Goal: Information Seeking & Learning: Learn about a topic

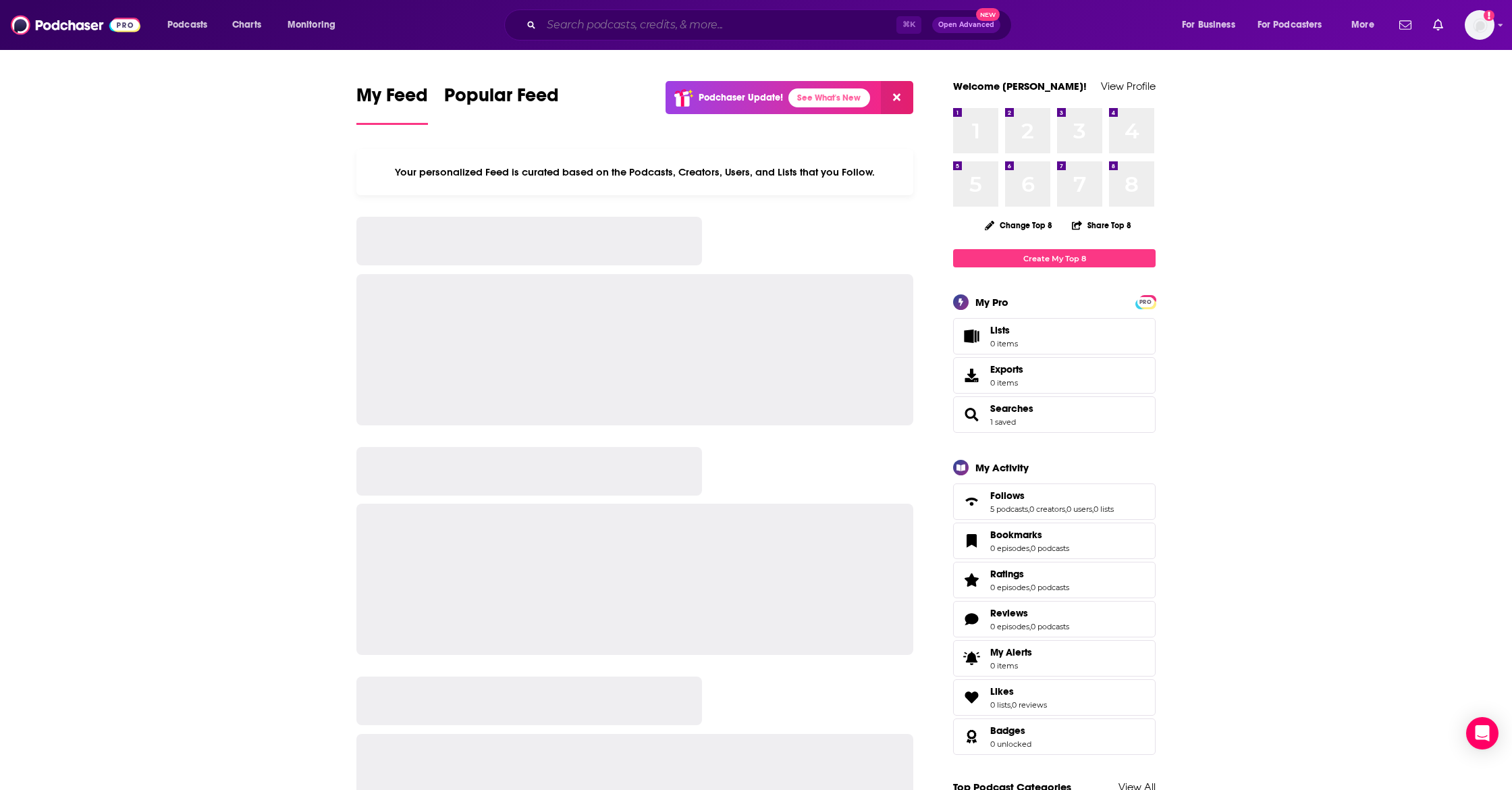
click at [555, 34] on input "Search podcasts, credits, & more..." at bounding box center [719, 24] width 355 height 22
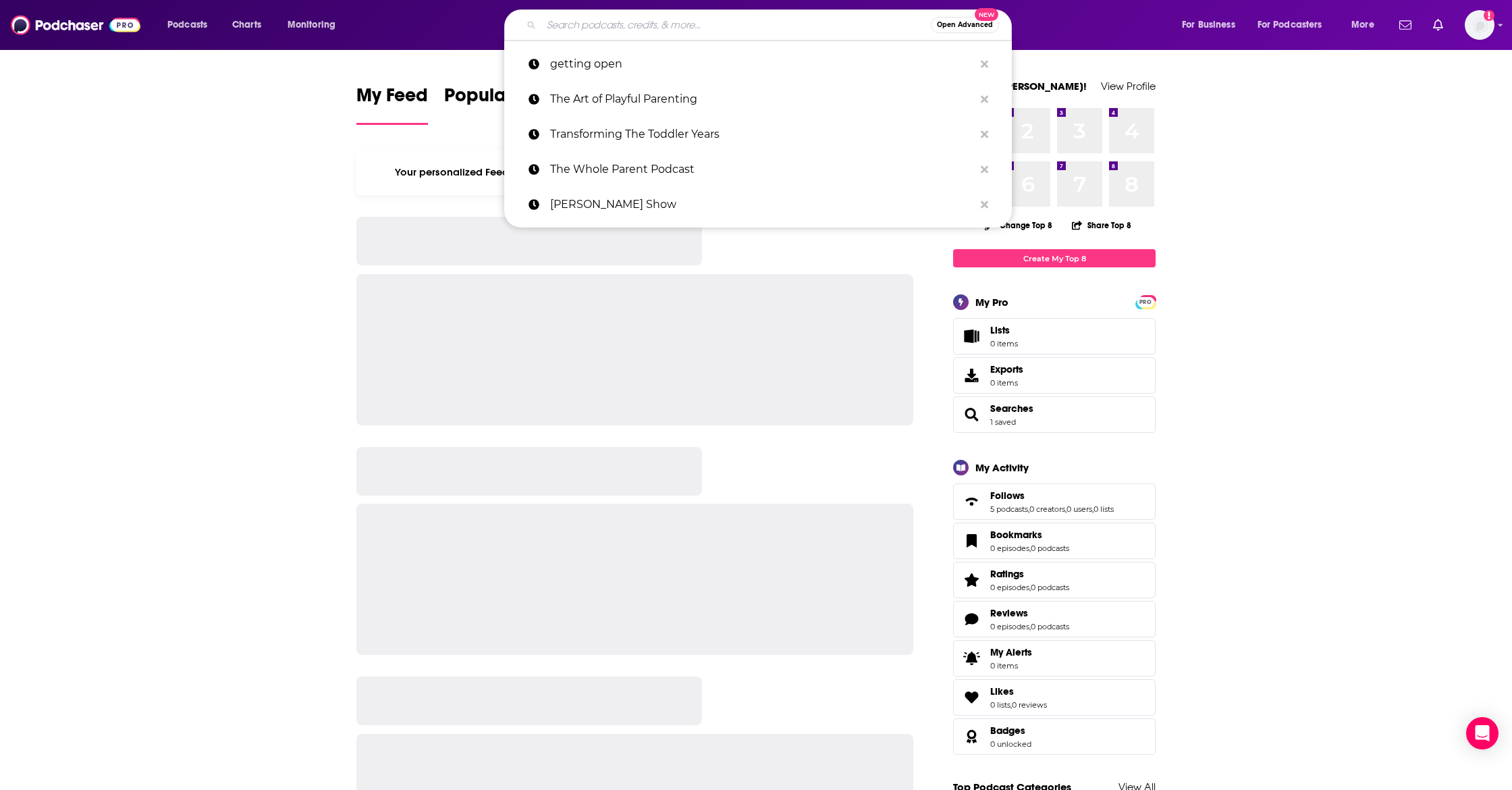
paste input "Your Break Up Bestie"
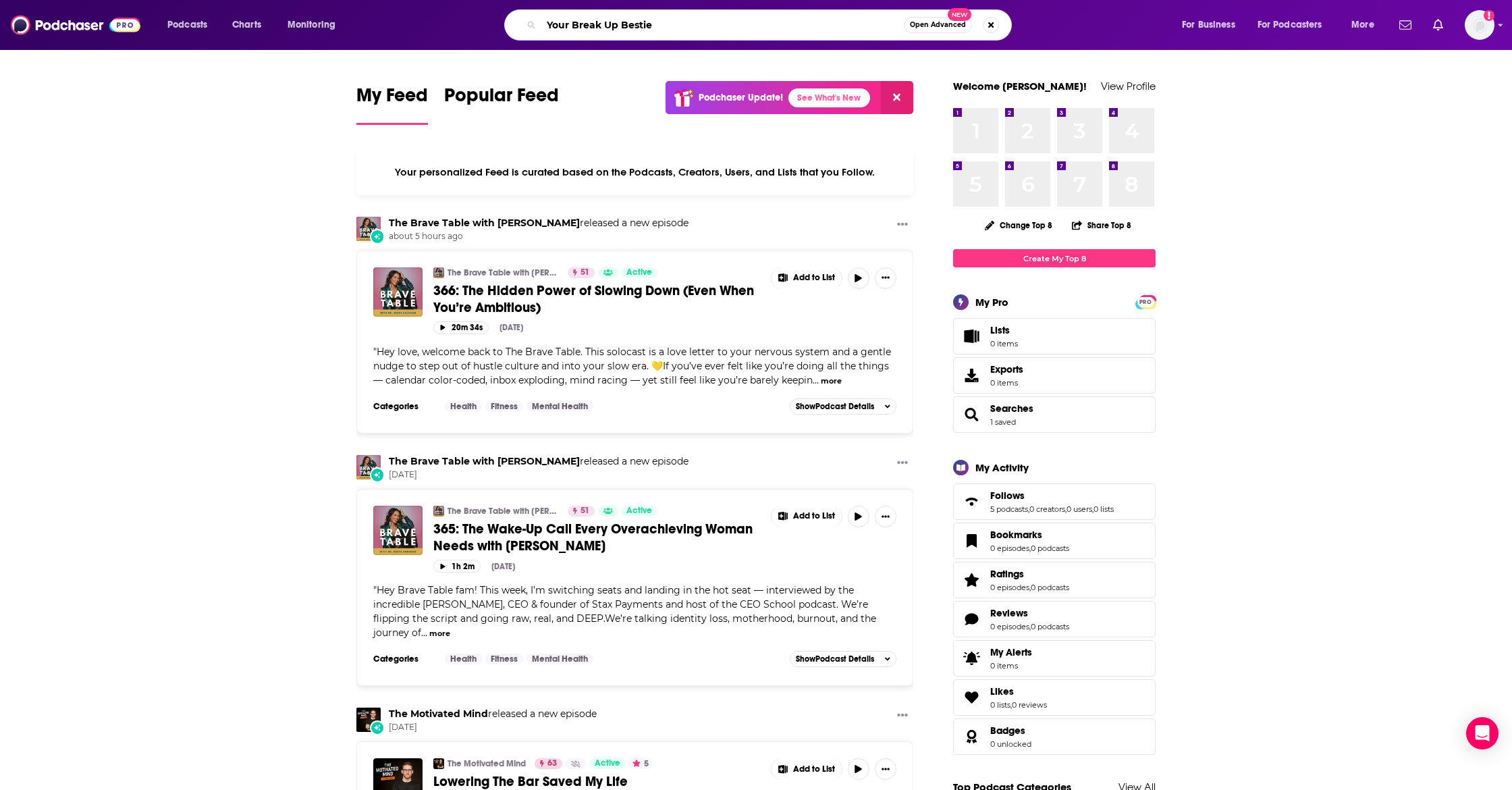
type input "Your Break Up Bestie"
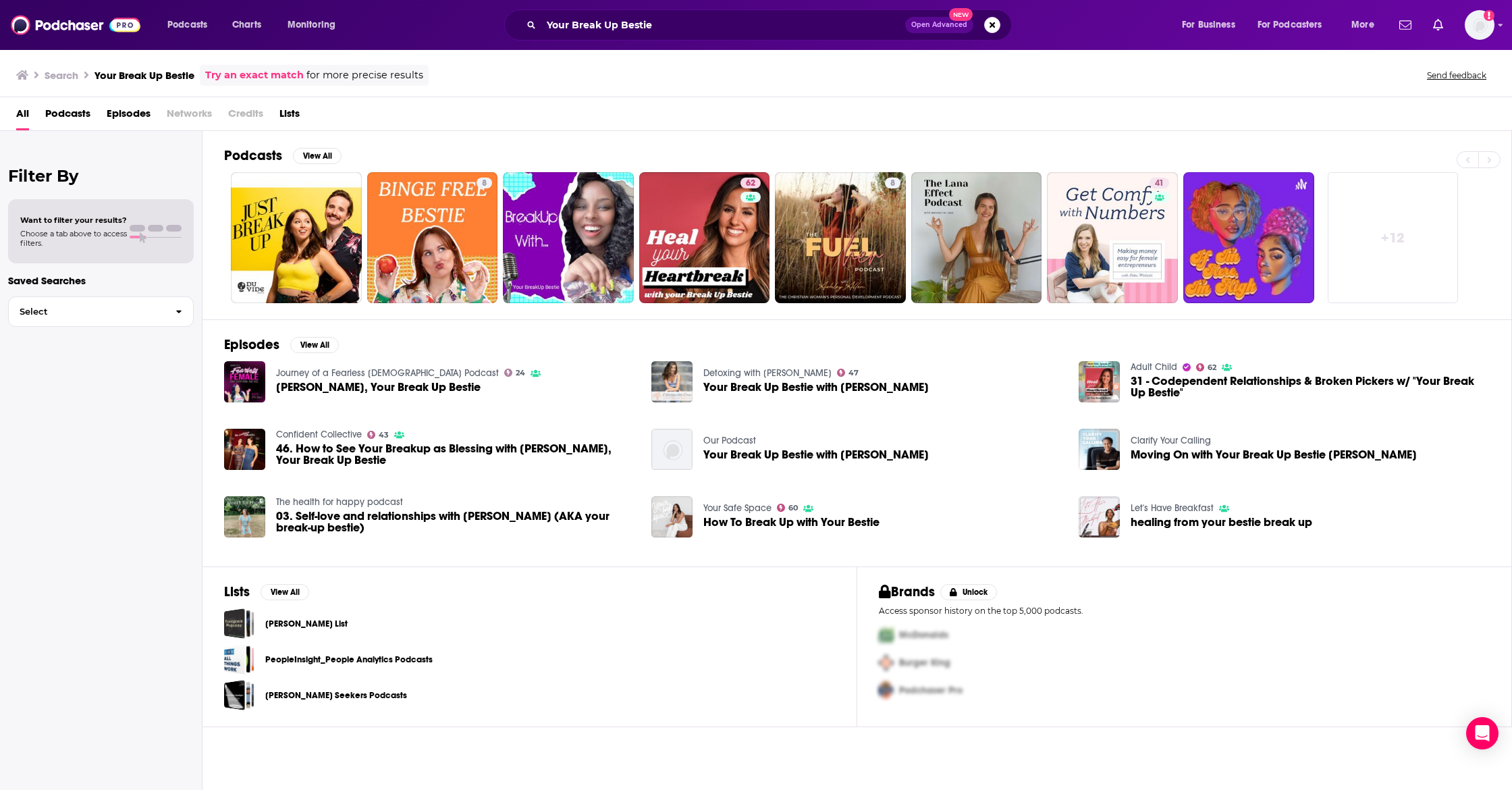
click at [350, 383] on span "[PERSON_NAME], Your Break Up Bestie" at bounding box center [378, 387] width 205 height 11
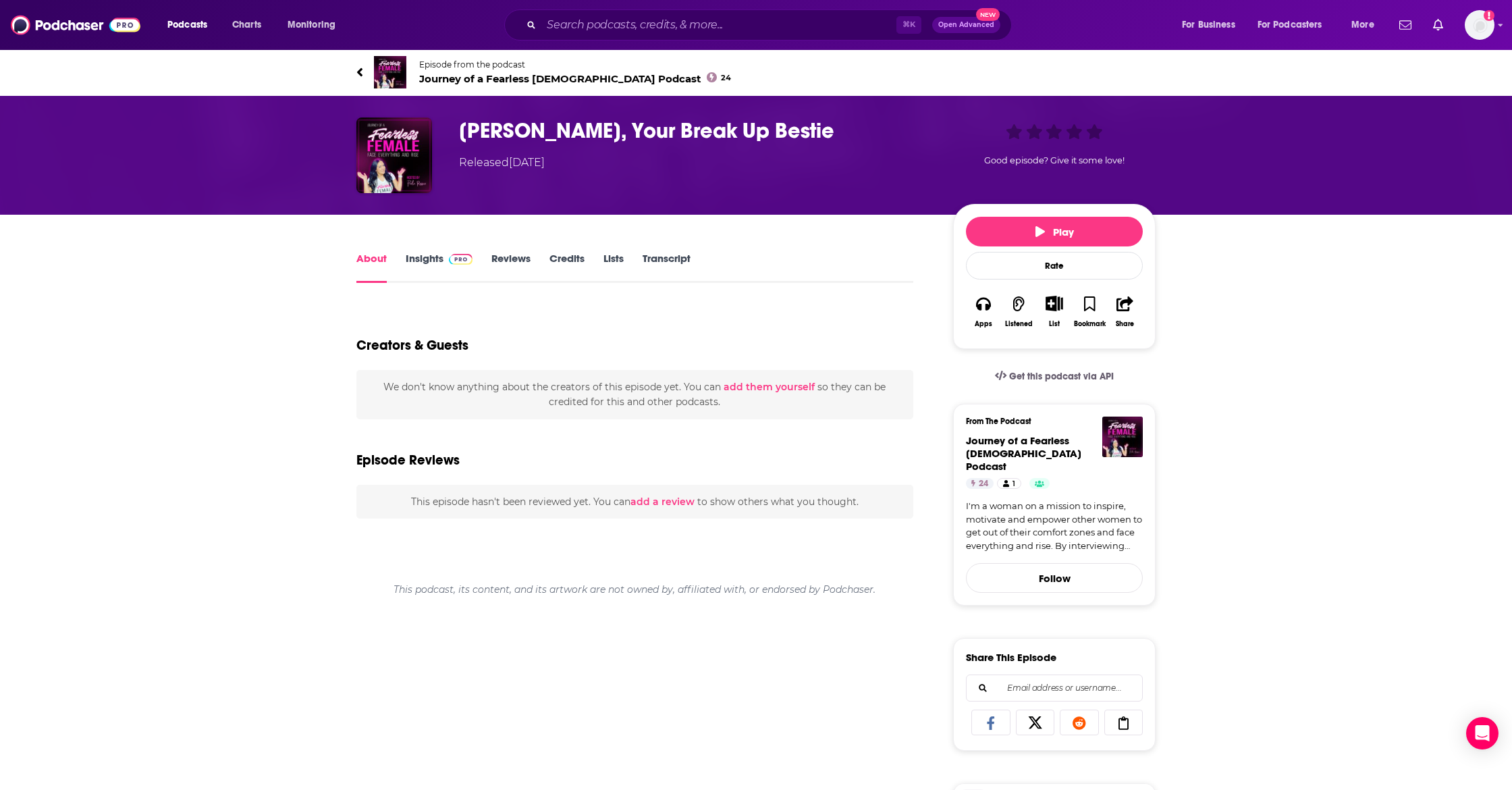
click at [513, 129] on h1 "[PERSON_NAME], Your Break Up Bestie" at bounding box center [695, 130] width 473 height 26
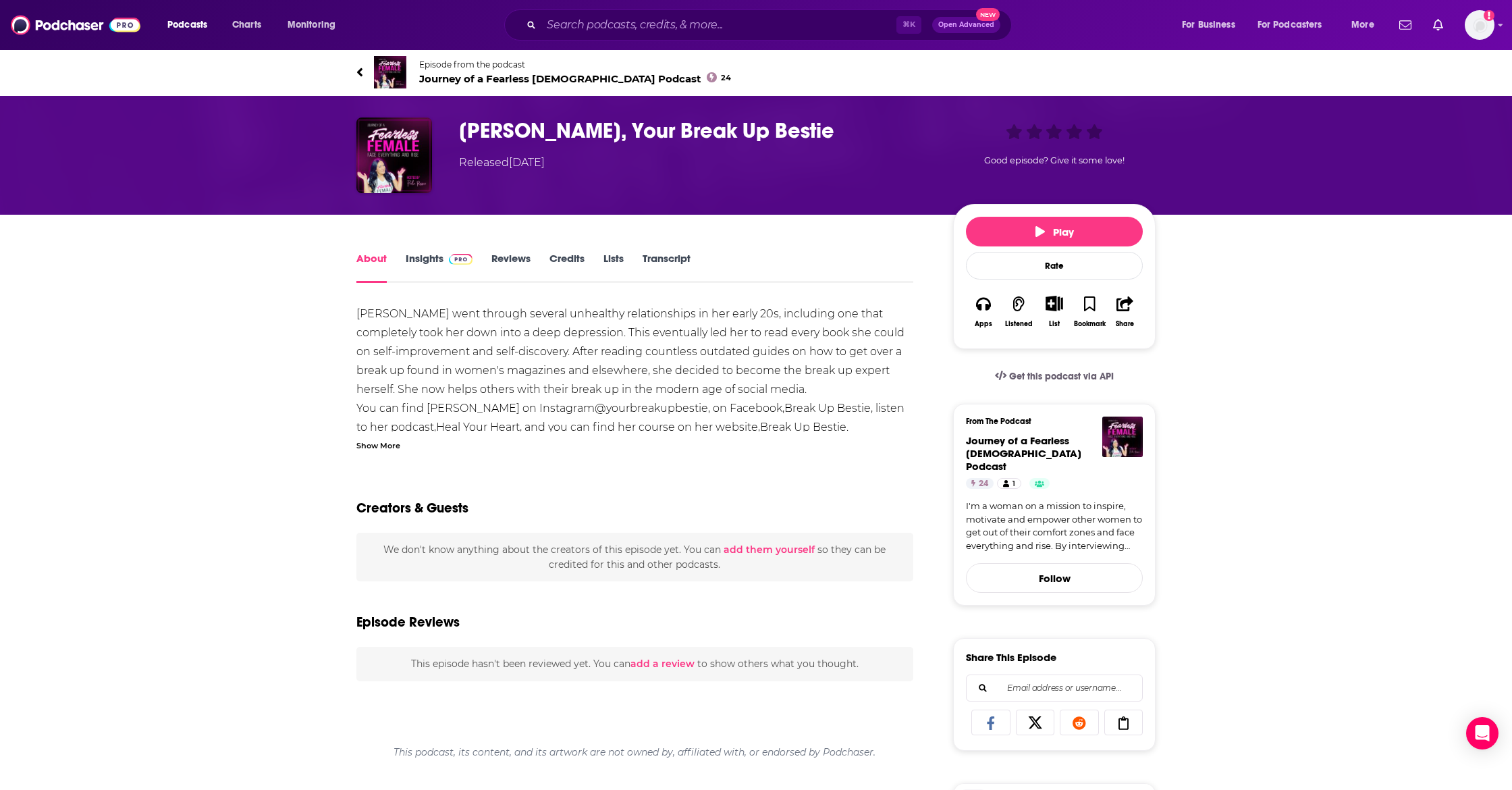
click at [446, 77] on span "Journey of a Fearless [DEMOGRAPHIC_DATA] Podcast 24" at bounding box center [575, 79] width 312 height 13
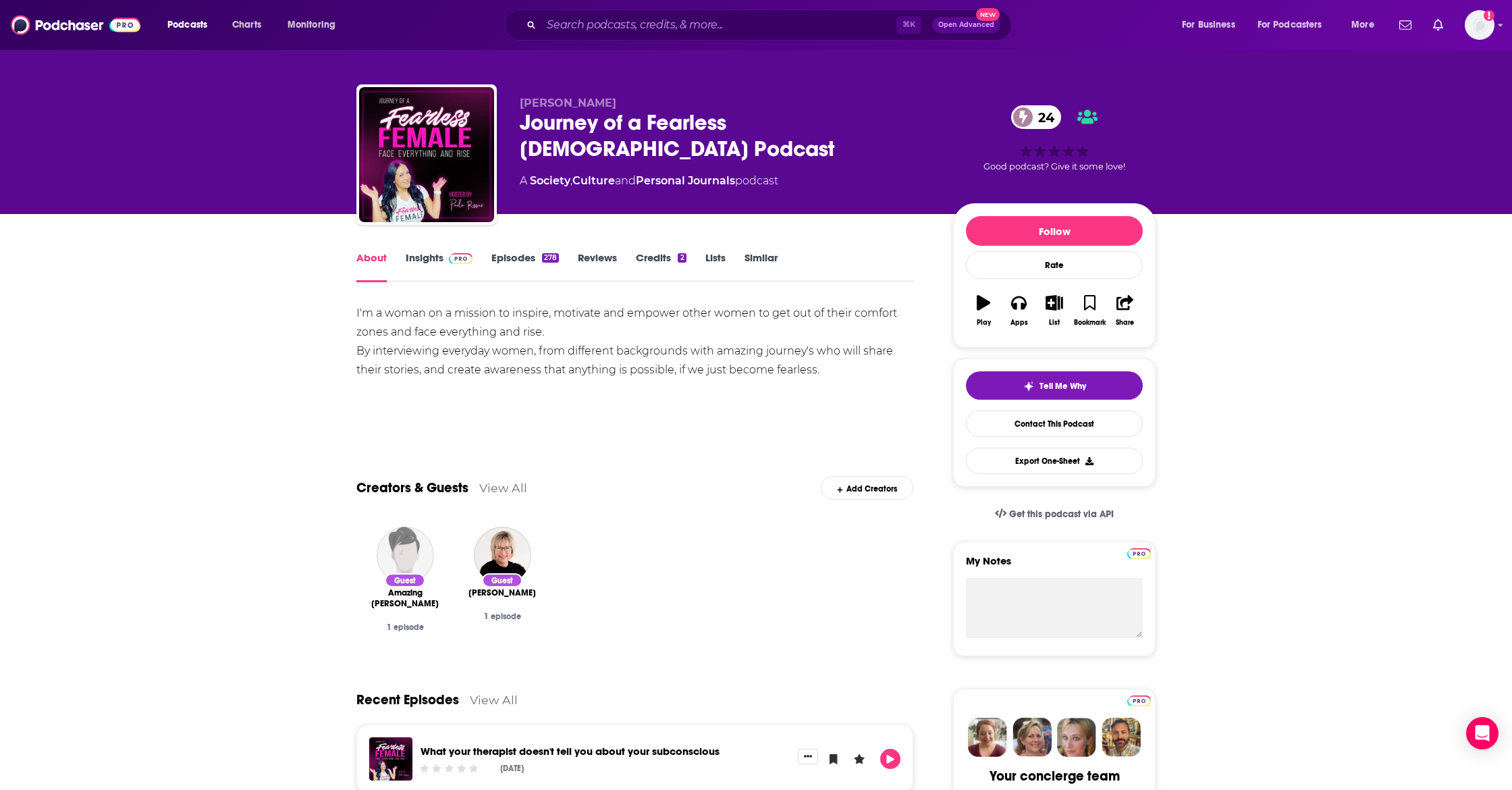
scroll to position [11, 0]
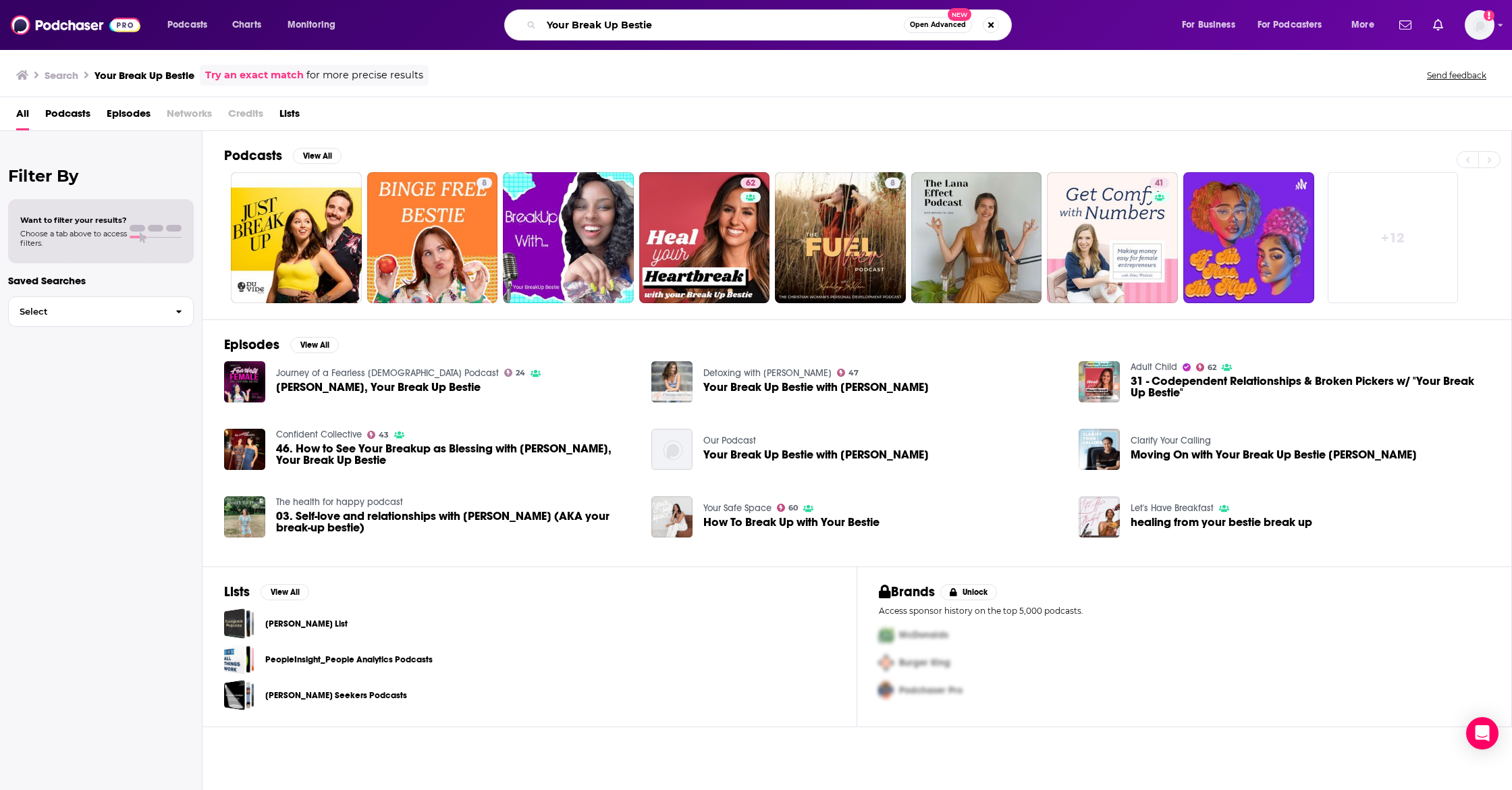
drag, startPoint x: 522, startPoint y: 25, endPoint x: 492, endPoint y: 24, distance: 30.0
click at [492, 24] on div "Your Break Up Bestie Open Advanced New" at bounding box center [771, 24] width 793 height 31
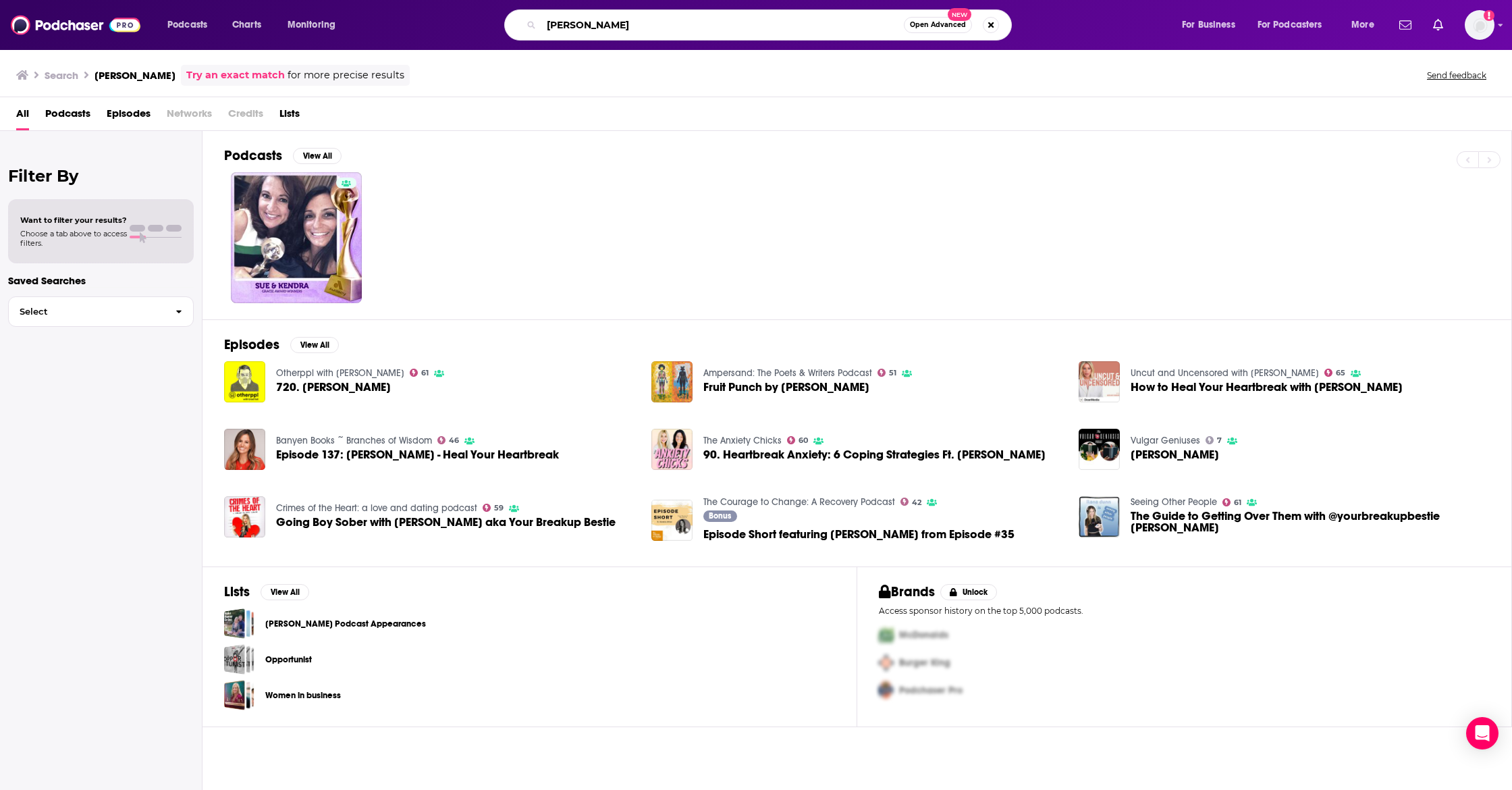
click at [458, 25] on div "[PERSON_NAME] Open Advanced New" at bounding box center [771, 24] width 793 height 31
paste input "Heal Your Heartbreak"
type input "Heal Your Heartbreak"
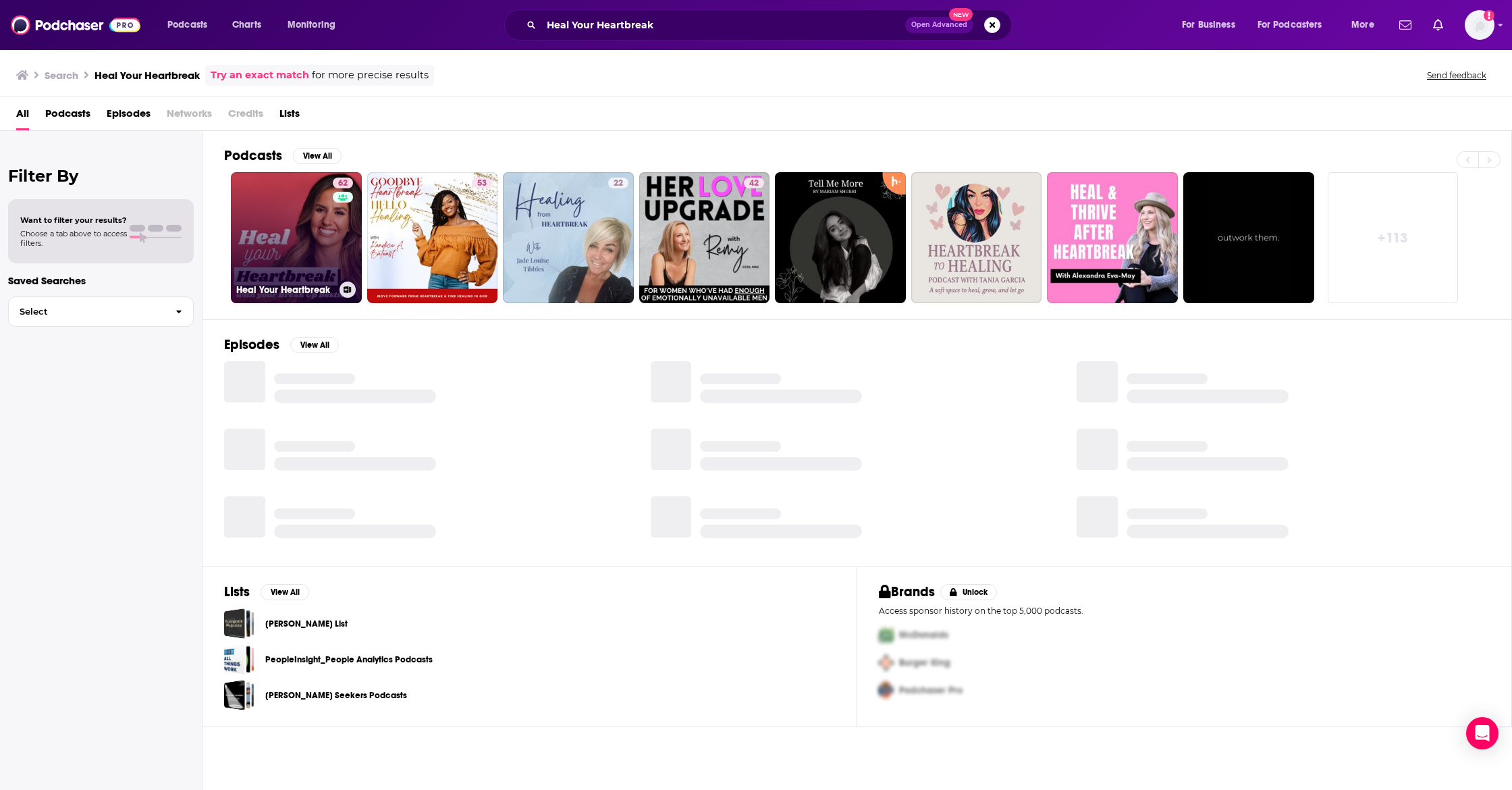
click at [281, 224] on link "62 Heal Your Heartbreak" at bounding box center [297, 237] width 131 height 131
